Goal: Information Seeking & Learning: Learn about a topic

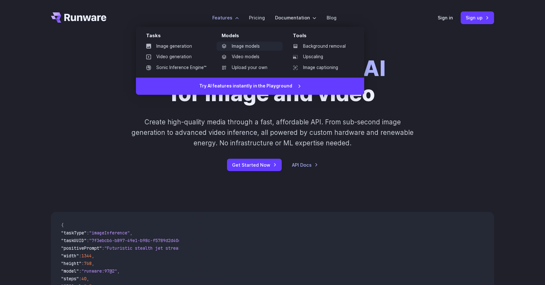
click at [239, 46] on link "Image models" at bounding box center [249, 47] width 66 height 10
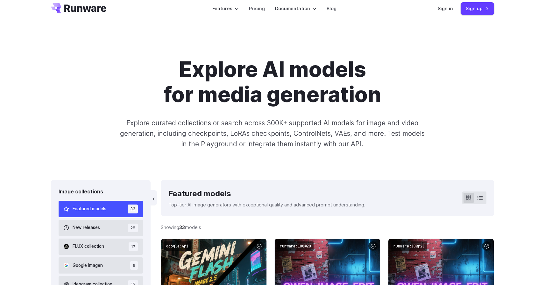
scroll to position [73, 0]
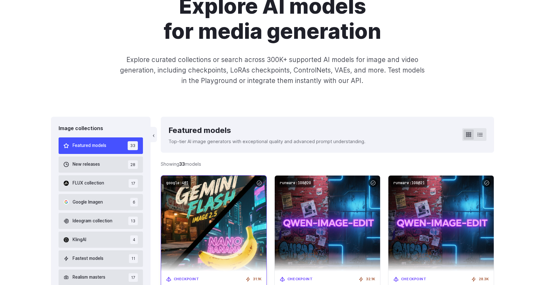
click at [191, 192] on img at bounding box center [214, 223] width 116 height 105
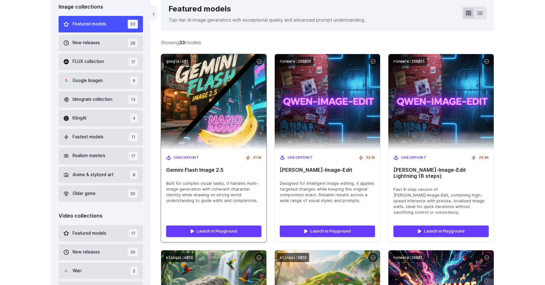
scroll to position [222, 0]
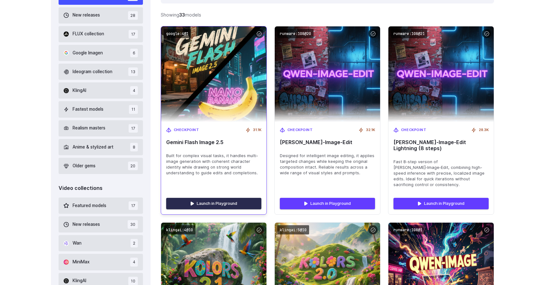
click at [198, 198] on link "Launch in Playground" at bounding box center [213, 203] width 95 height 11
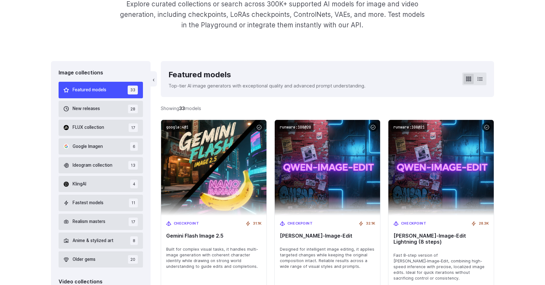
scroll to position [130, 0]
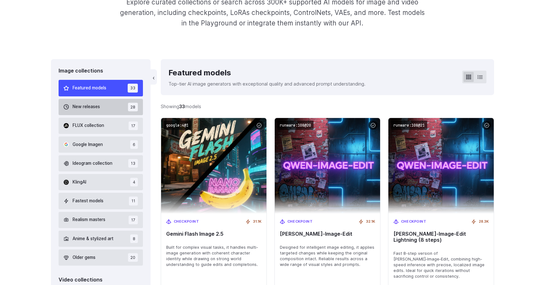
click at [109, 112] on button "New releases 28" at bounding box center [101, 107] width 84 height 16
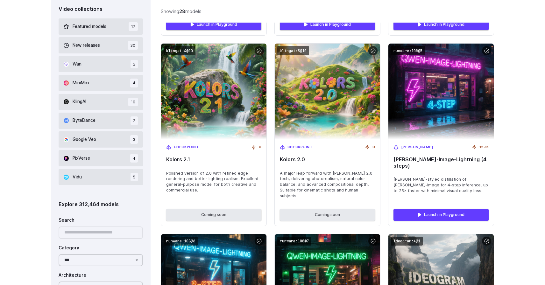
scroll to position [401, 0]
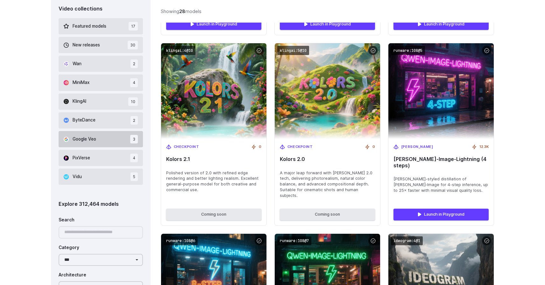
click at [91, 138] on span "Google Veo" at bounding box center [85, 139] width 24 height 7
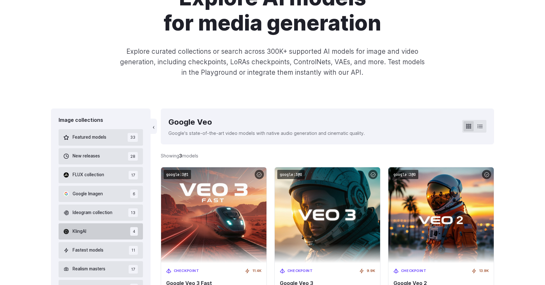
scroll to position [79, 0]
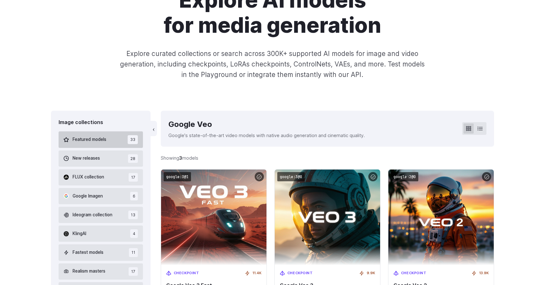
click at [92, 137] on span "Featured models" at bounding box center [90, 139] width 34 height 7
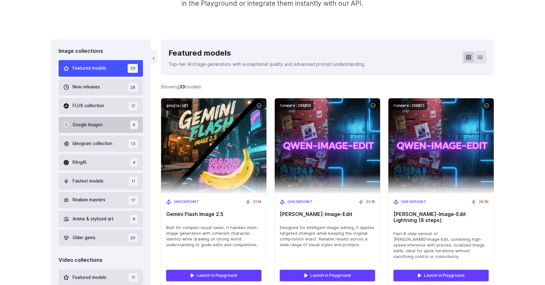
click at [102, 130] on button "Google Imagen 6" at bounding box center [101, 125] width 84 height 16
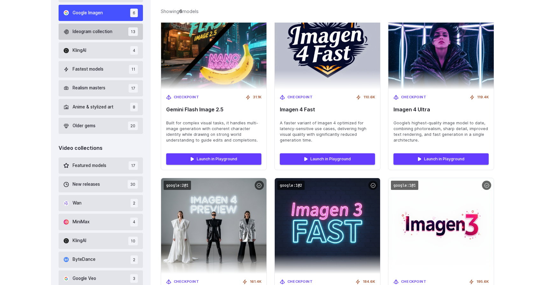
scroll to position [262, 0]
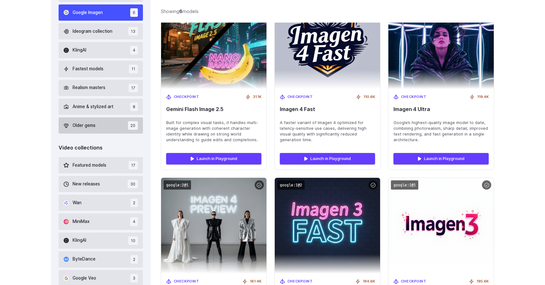
click at [97, 130] on button "Older gems 20" at bounding box center [101, 125] width 84 height 16
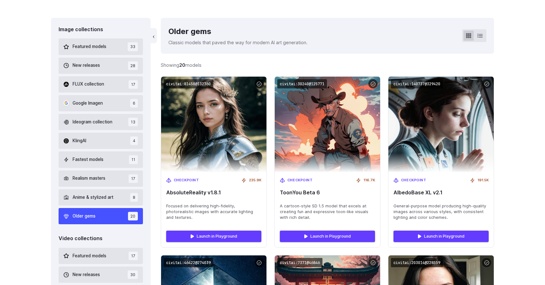
scroll to position [177, 0]
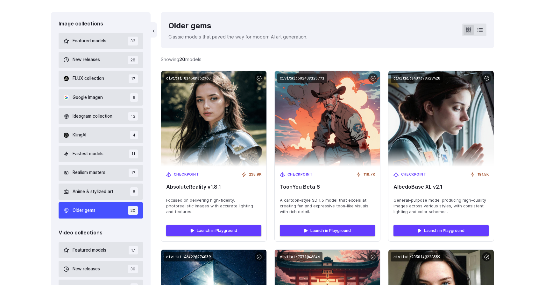
click at [94, 186] on button "Anime & stylized art 8" at bounding box center [101, 192] width 84 height 16
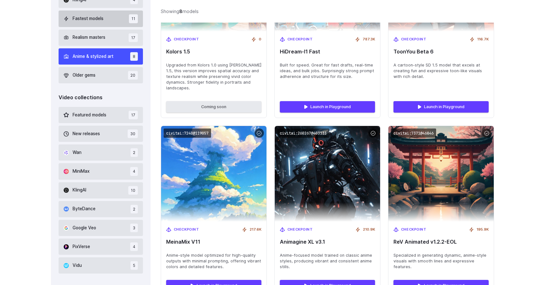
scroll to position [191, 0]
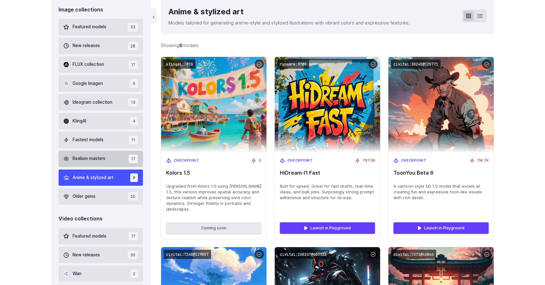
click at [99, 165] on button "Realism masters 17" at bounding box center [101, 159] width 84 height 16
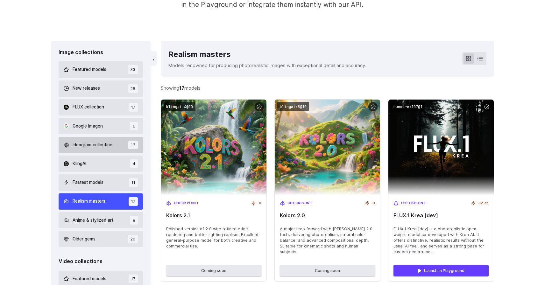
click at [103, 144] on span "Ideogram collection" at bounding box center [93, 145] width 40 height 7
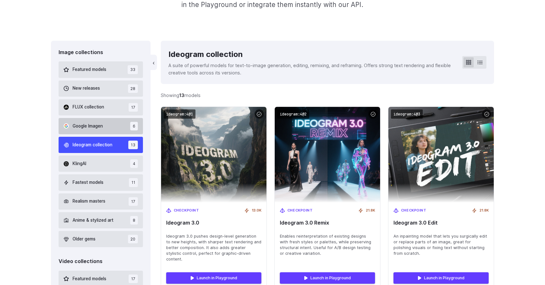
click at [105, 125] on button "Google Imagen 6" at bounding box center [101, 126] width 84 height 16
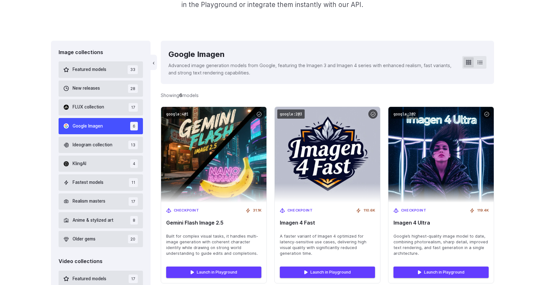
click at [106, 119] on button "Google Imagen 6" at bounding box center [101, 126] width 84 height 16
click at [107, 111] on button "FLUX collection 17" at bounding box center [101, 107] width 84 height 16
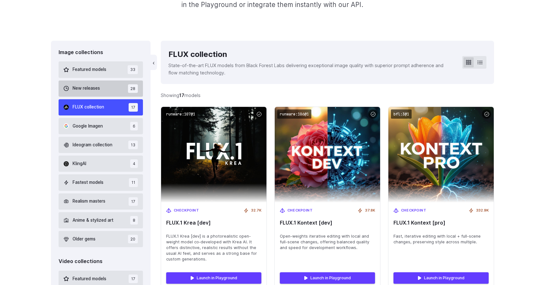
click at [106, 95] on button "New releases 28" at bounding box center [101, 89] width 84 height 16
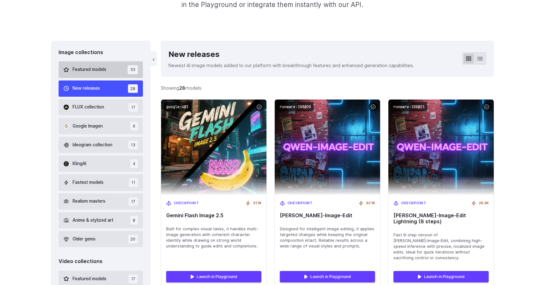
click at [106, 73] on button "Featured models 33" at bounding box center [101, 69] width 84 height 16
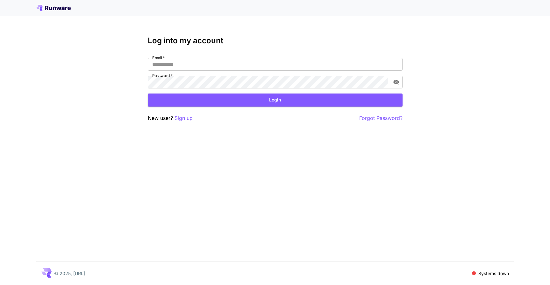
click at [60, 9] on icon at bounding box center [58, 9] width 5 height 4
click at [61, 8] on icon at bounding box center [53, 8] width 34 height 6
